Goal: Find specific page/section: Find specific page/section

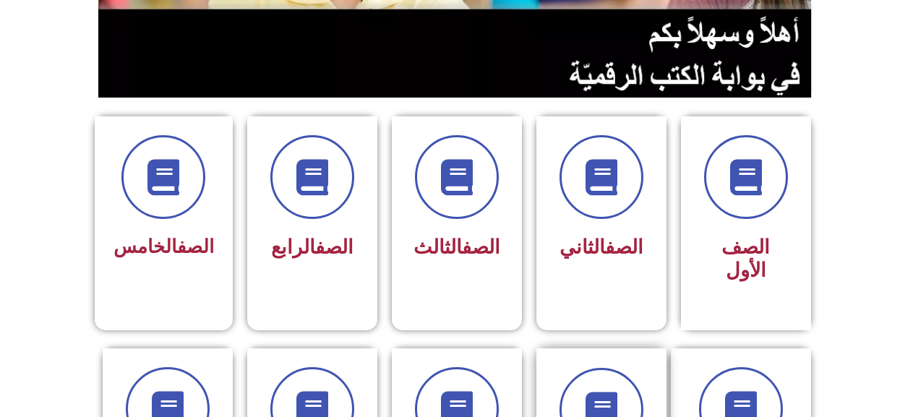
scroll to position [0, 40]
click at [741, 390] on icon at bounding box center [740, 410] width 40 height 40
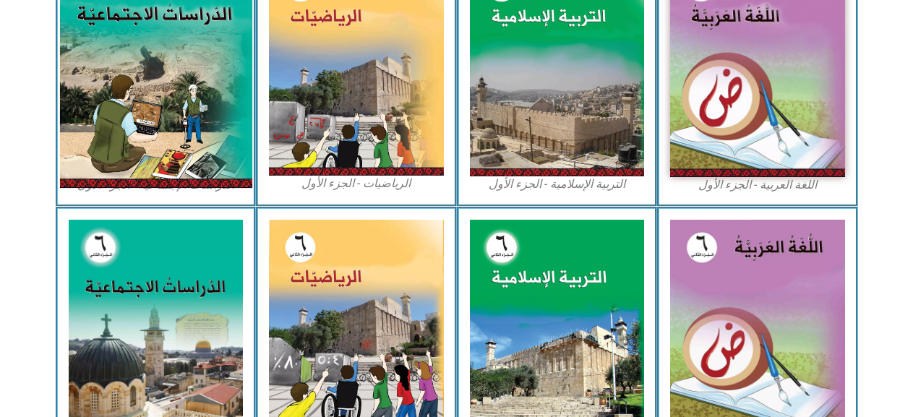
scroll to position [506, 0]
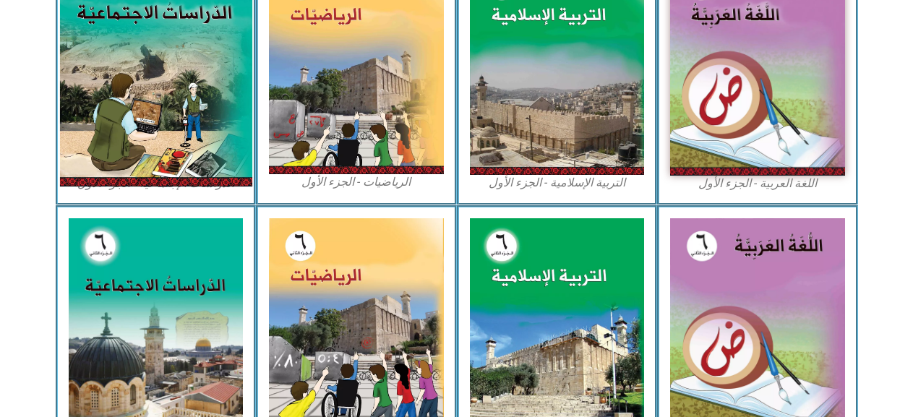
click at [196, 29] on img at bounding box center [155, 66] width 192 height 240
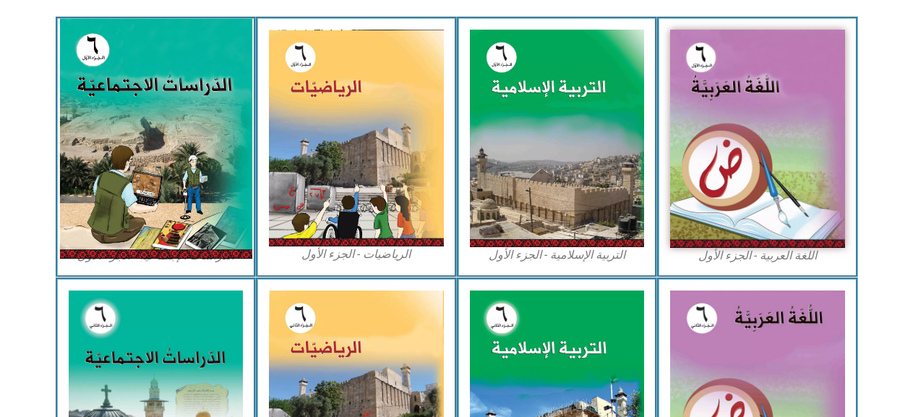
click at [195, 118] on img at bounding box center [155, 139] width 192 height 240
click at [195, 110] on img at bounding box center [155, 139] width 192 height 240
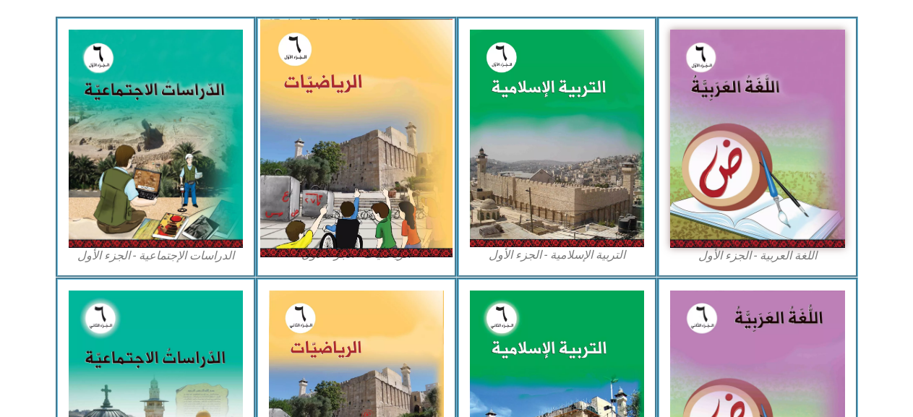
click at [269, 102] on img at bounding box center [356, 138] width 192 height 239
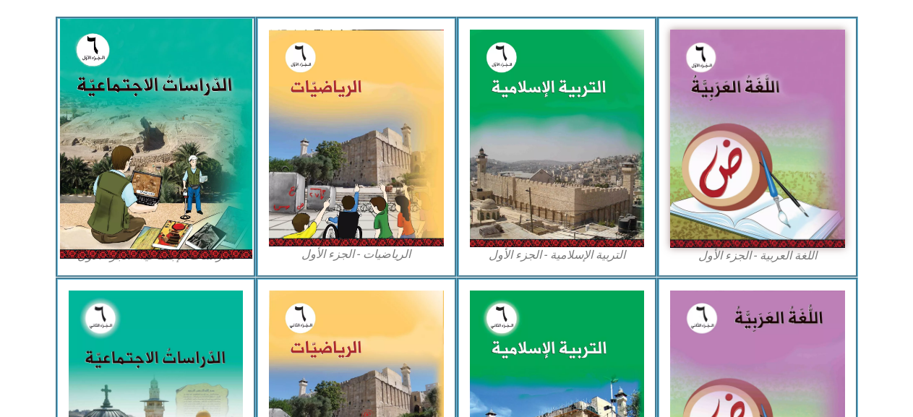
click at [221, 112] on img at bounding box center [155, 139] width 192 height 240
click at [250, 106] on img at bounding box center [155, 139] width 192 height 240
click at [189, 107] on img at bounding box center [155, 139] width 192 height 240
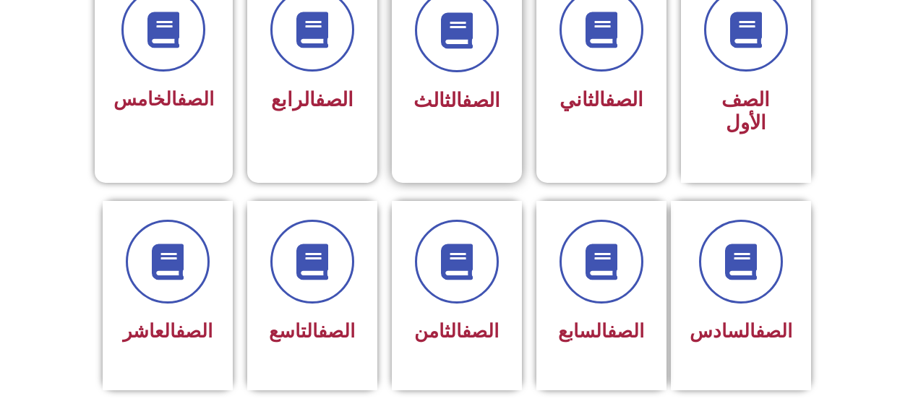
scroll to position [434, 0]
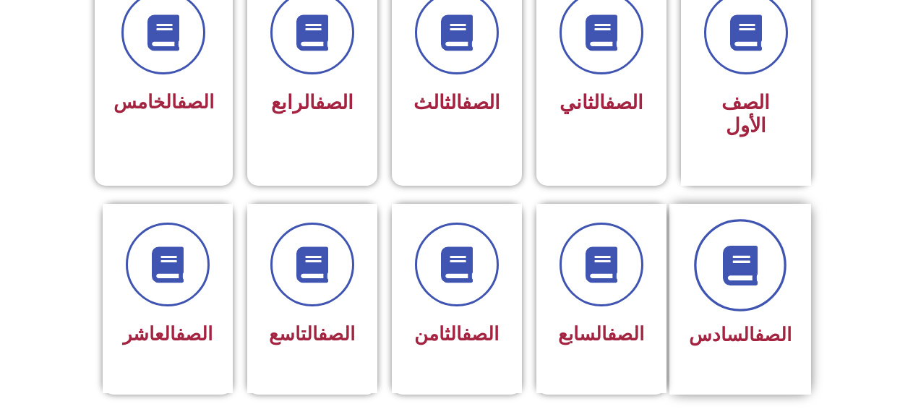
click at [733, 248] on icon at bounding box center [740, 265] width 40 height 40
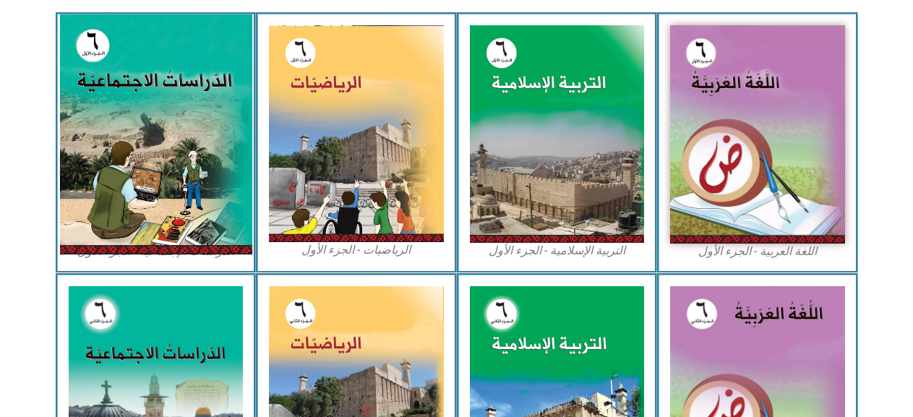
scroll to position [506, 0]
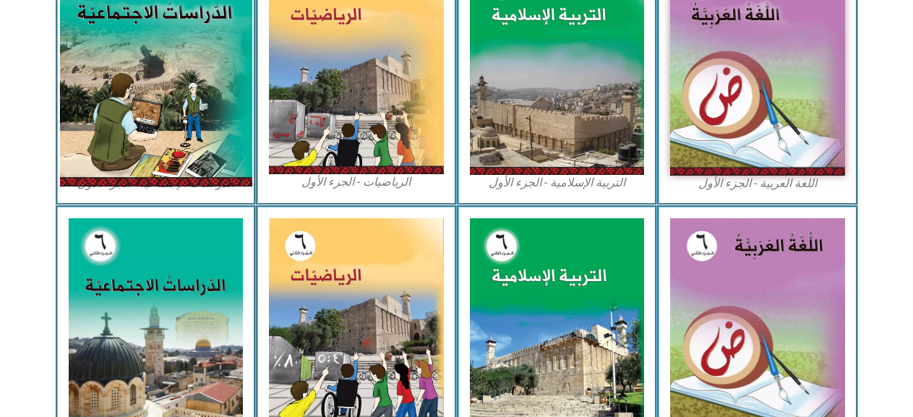
click at [137, 74] on img at bounding box center [155, 66] width 192 height 240
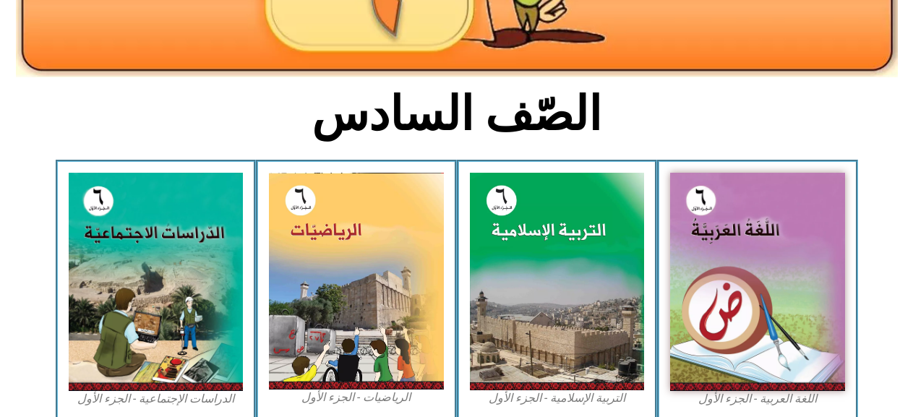
scroll to position [289, 0]
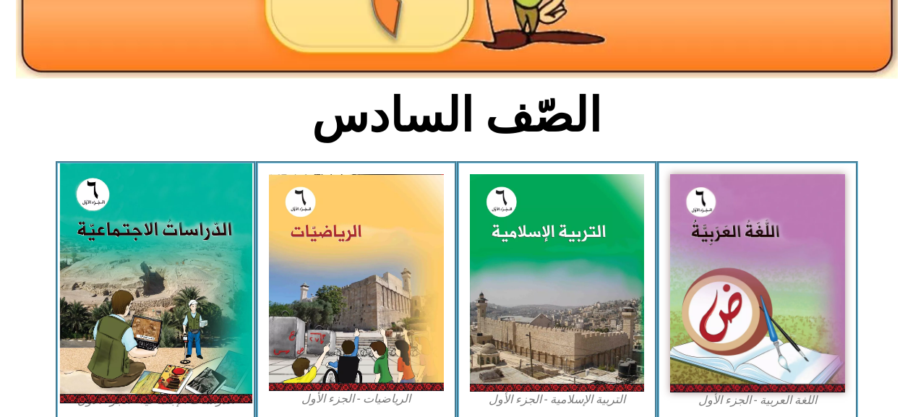
click at [144, 239] on img at bounding box center [155, 283] width 192 height 240
click at [144, 238] on img at bounding box center [155, 283] width 192 height 240
click at [143, 197] on img at bounding box center [155, 283] width 192 height 240
